Goal: Navigation & Orientation: Find specific page/section

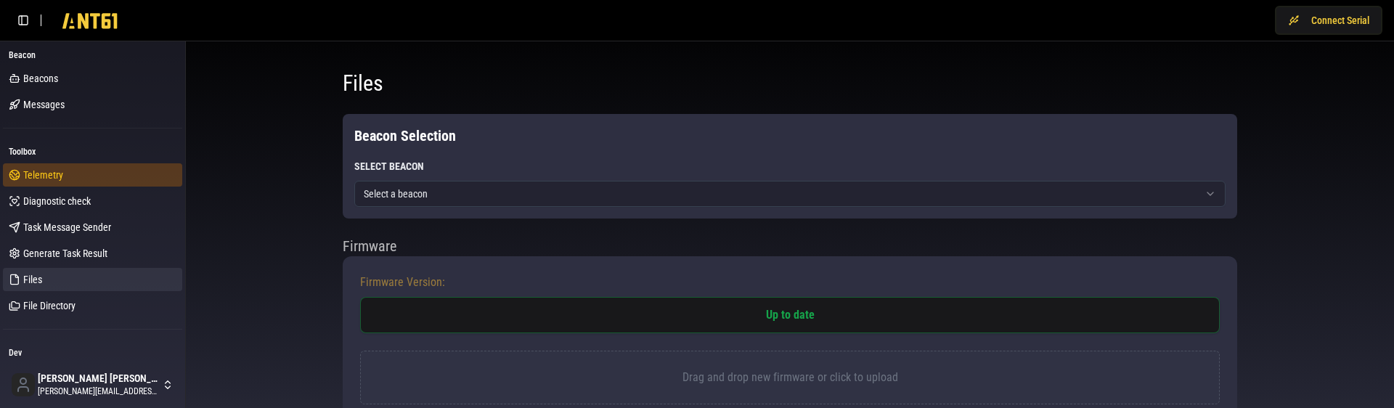
click at [44, 173] on span "Telemetry" at bounding box center [43, 175] width 40 height 15
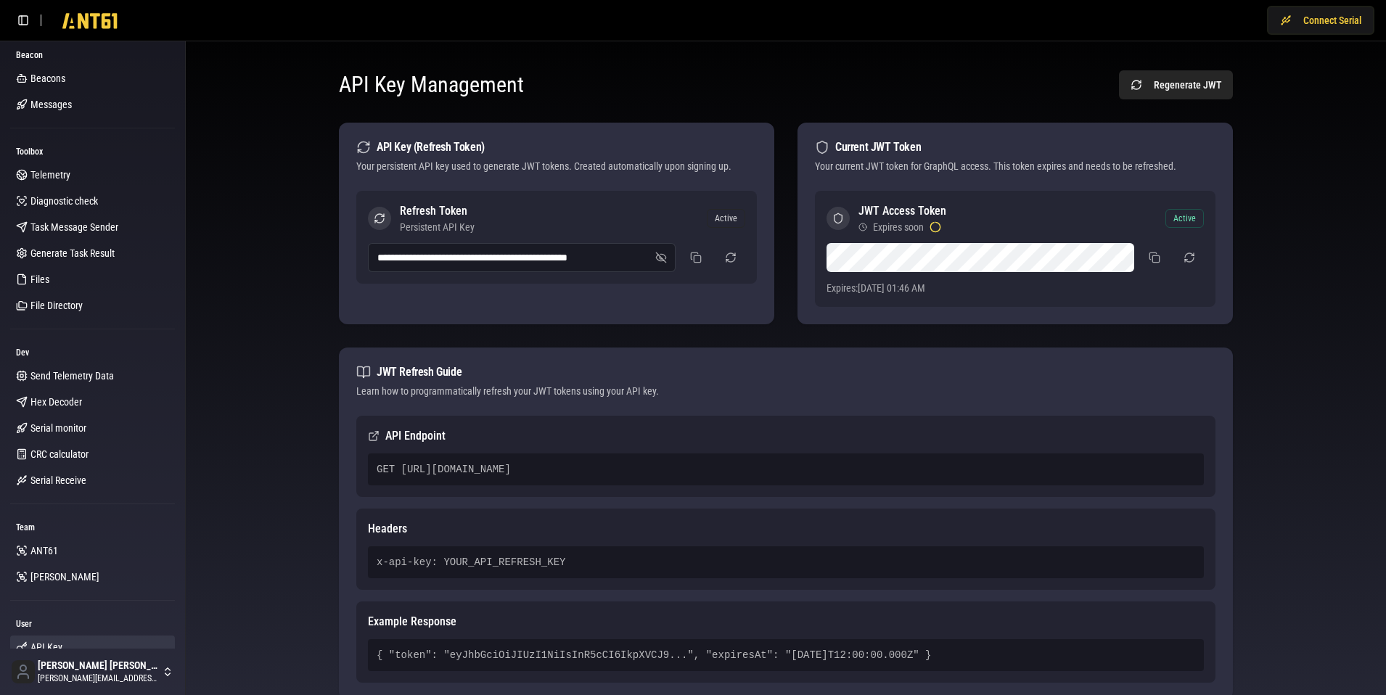
scroll to position [122, 0]
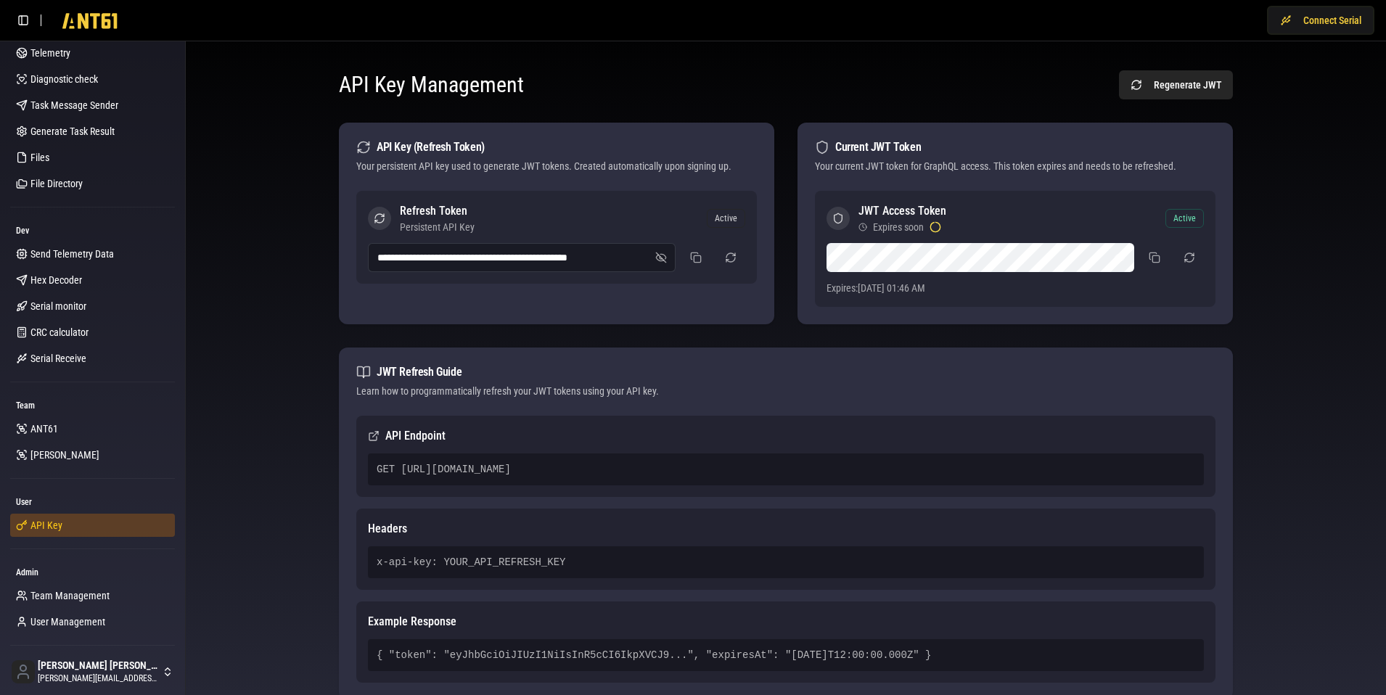
click at [57, 528] on link "API Key" at bounding box center [92, 525] width 165 height 23
click at [276, 373] on div "**********" at bounding box center [785, 397] width 1177 height 688
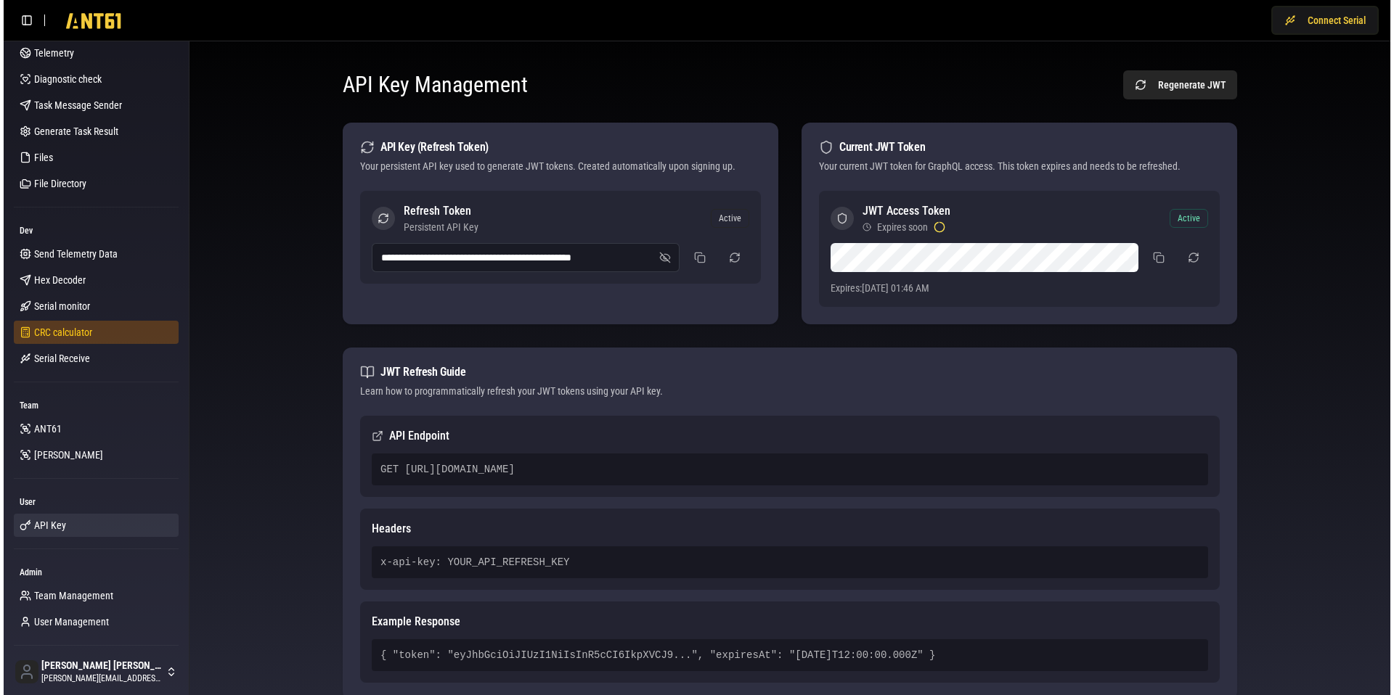
scroll to position [0, 0]
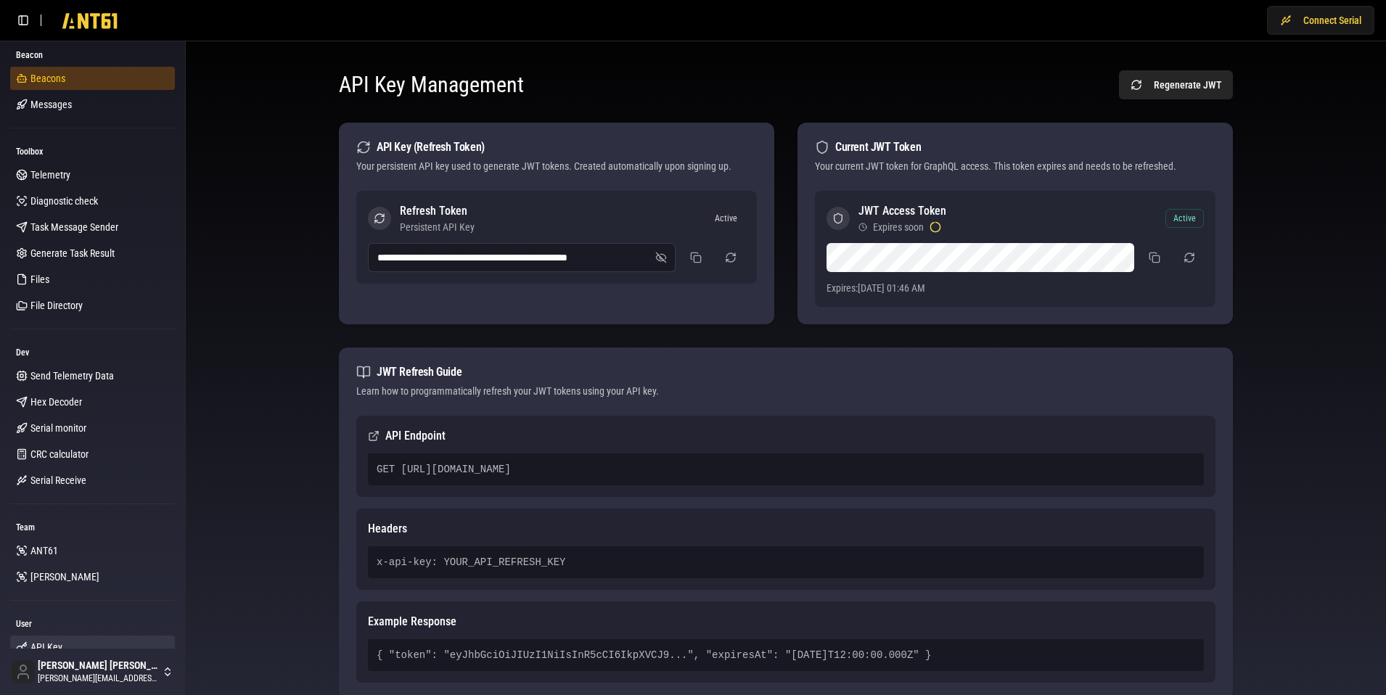
click at [56, 81] on span "Beacons" at bounding box center [47, 78] width 35 height 15
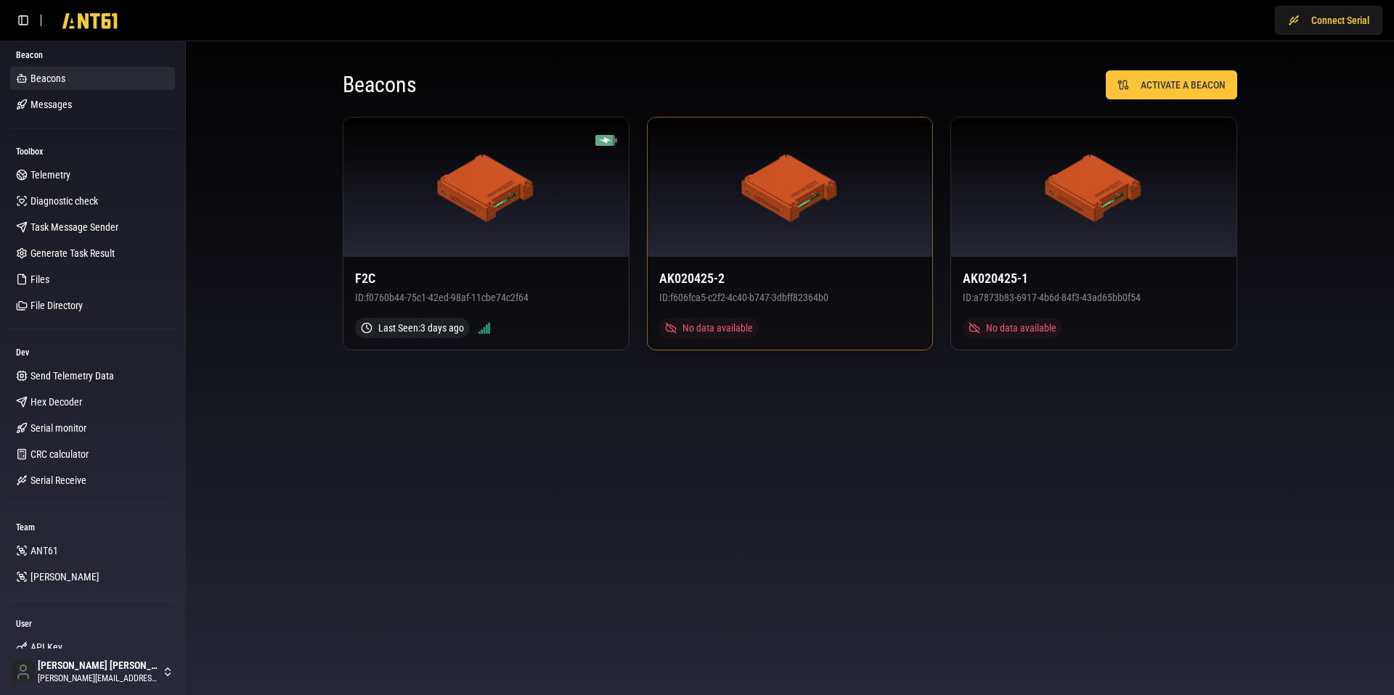
click at [841, 254] on div at bounding box center [790, 187] width 285 height 139
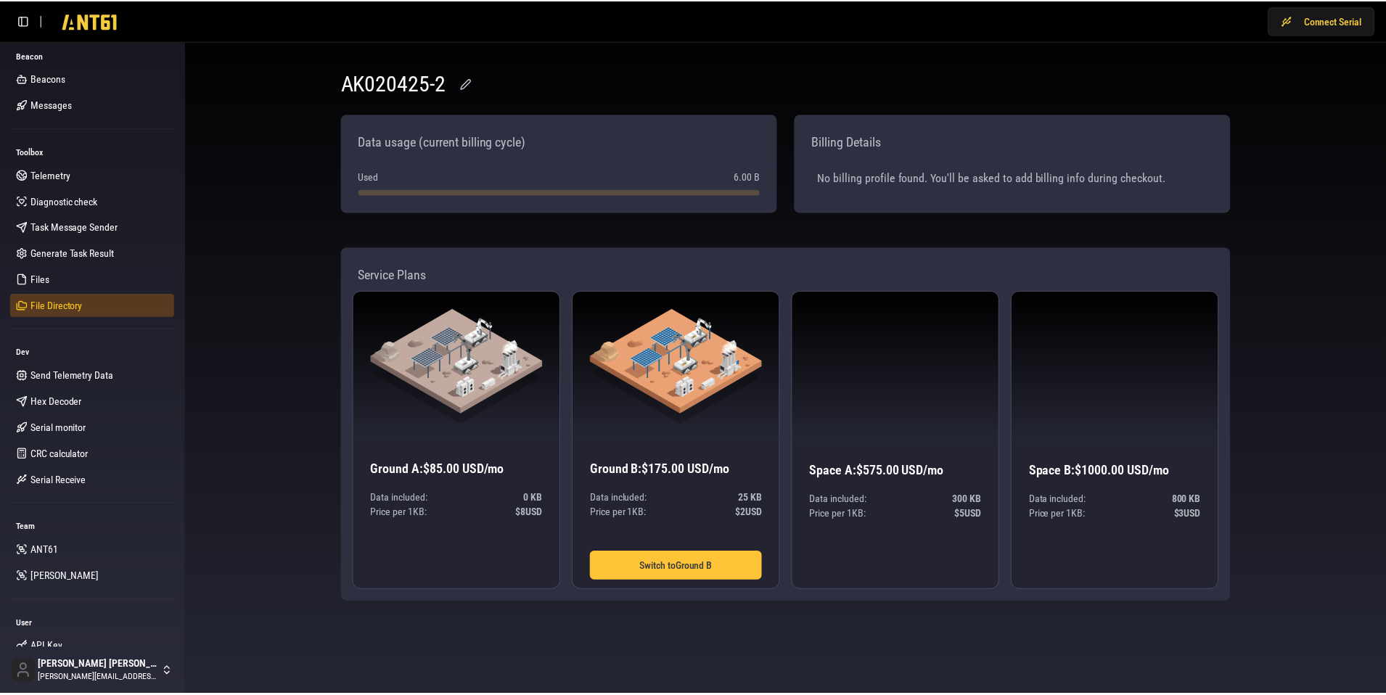
scroll to position [7, 0]
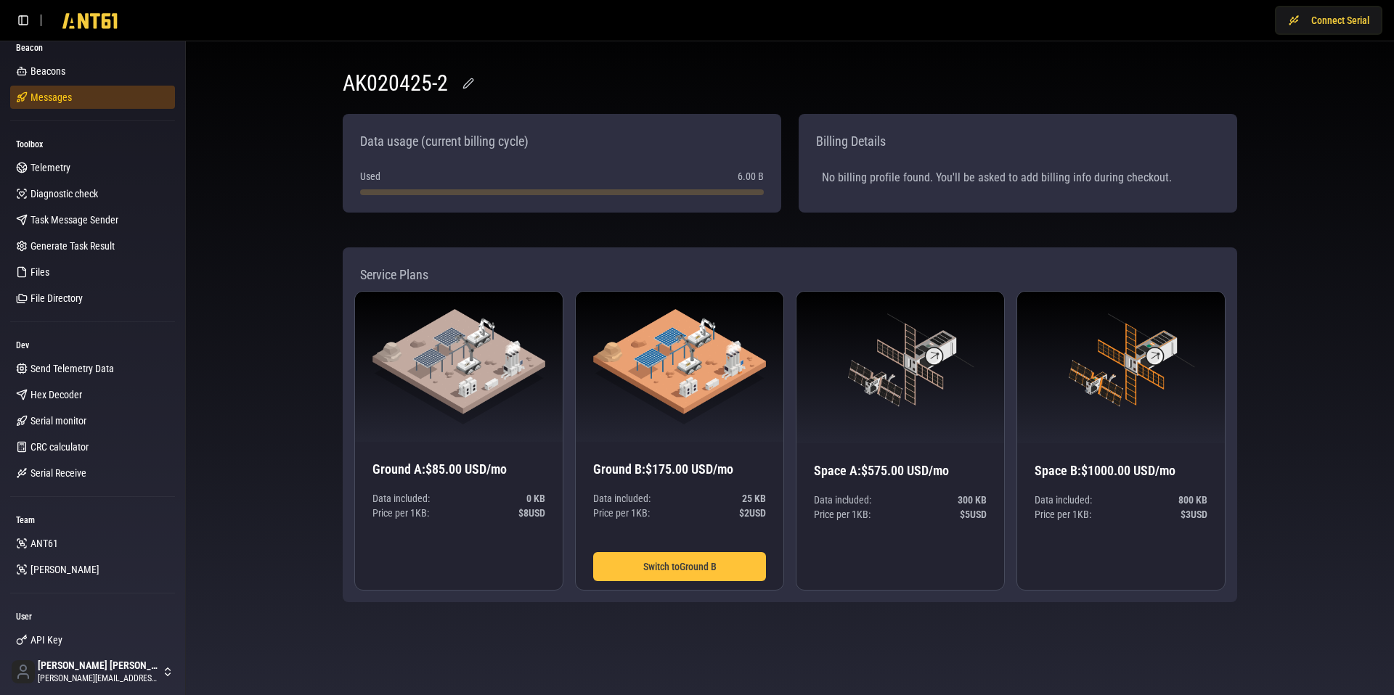
click at [50, 101] on span "Messages" at bounding box center [50, 97] width 41 height 15
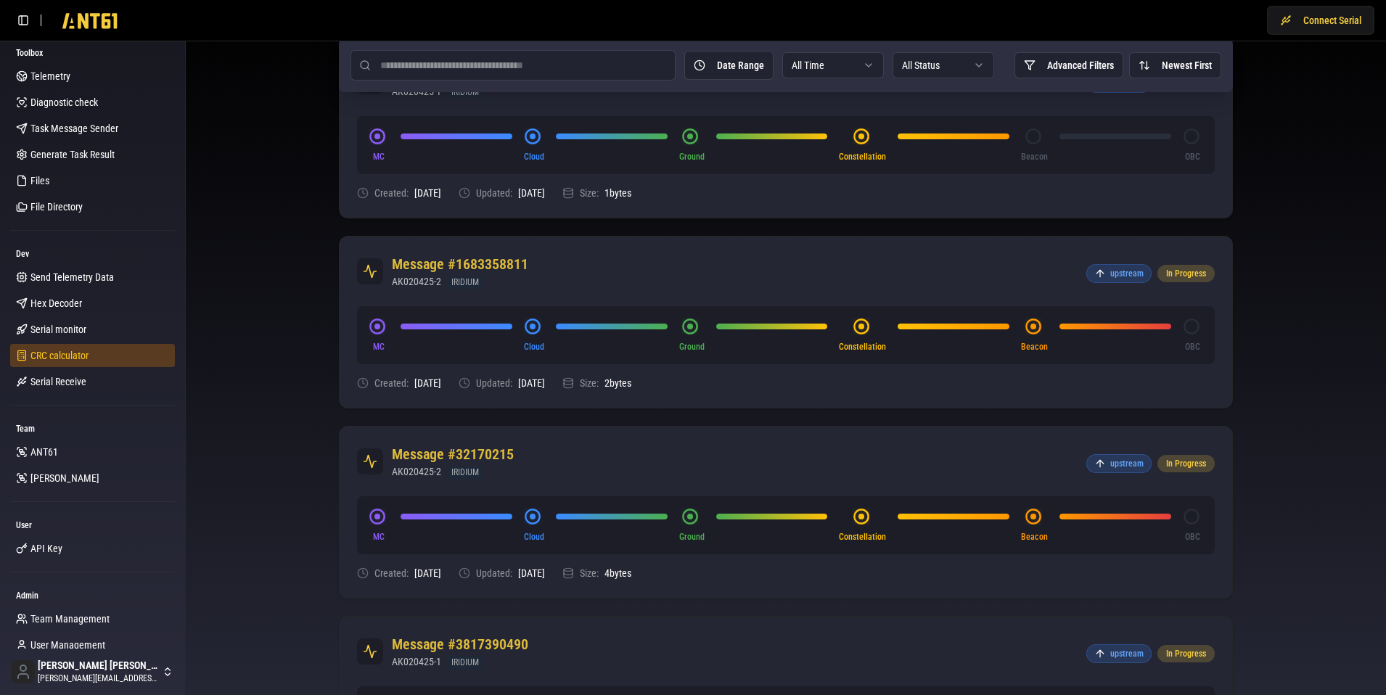
scroll to position [122, 0]
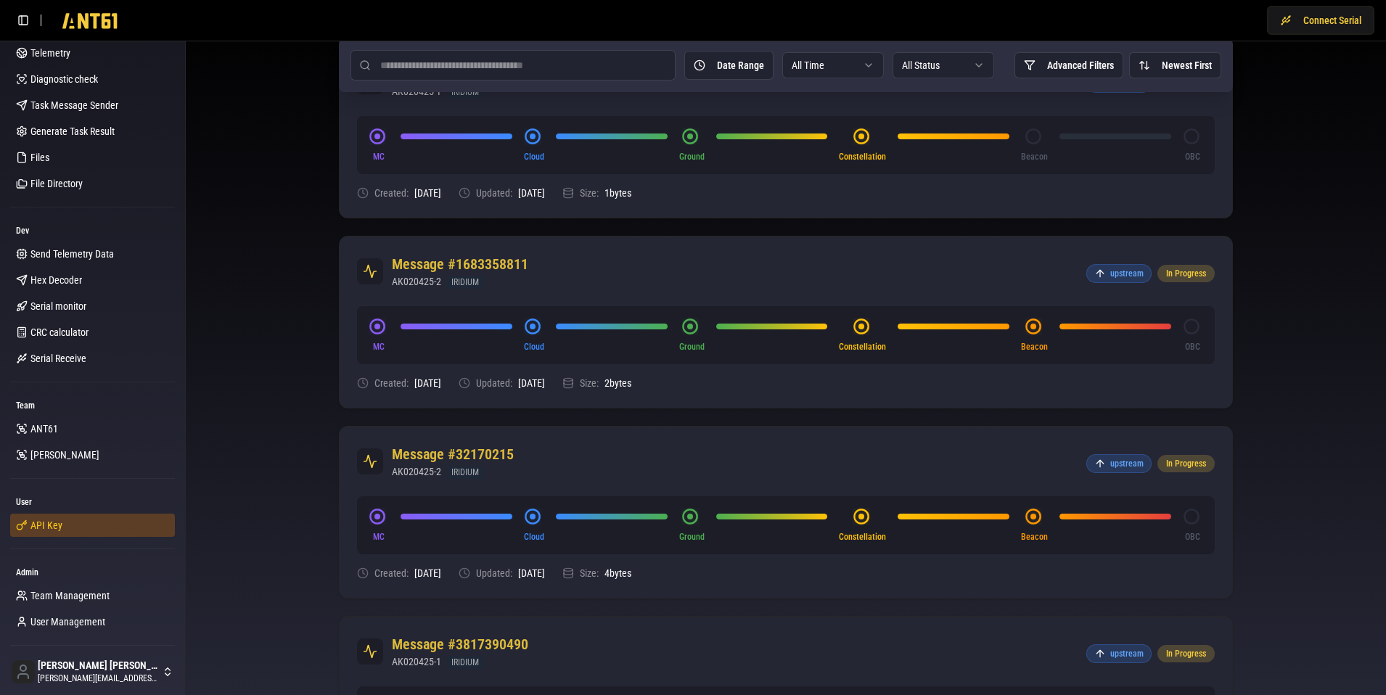
click at [41, 532] on span "API Key" at bounding box center [46, 525] width 32 height 15
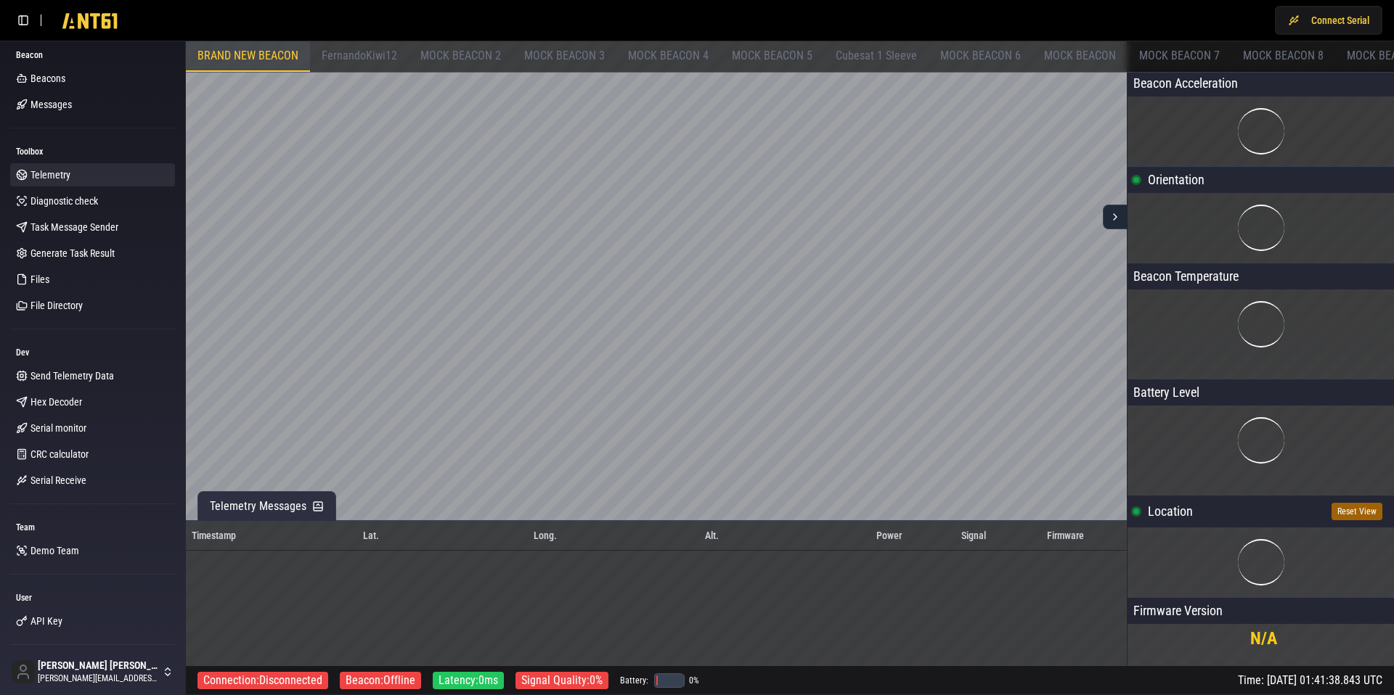
click at [560, 52] on span "MOCK BEACON 3" at bounding box center [564, 56] width 81 height 14
